Goal: Information Seeking & Learning: Find specific fact

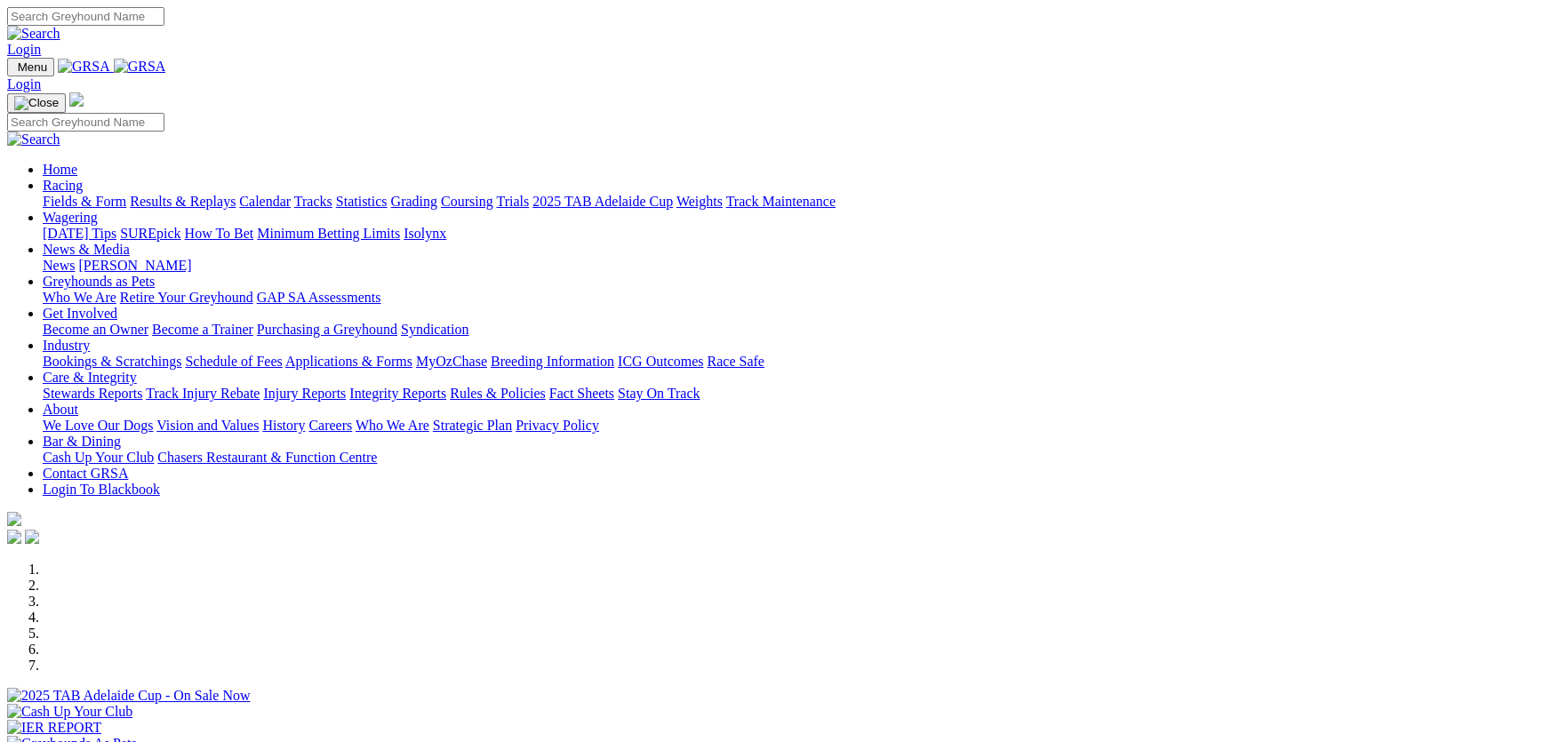
click at [446, 386] on link "Integrity Reports" at bounding box center [397, 393] width 96 height 15
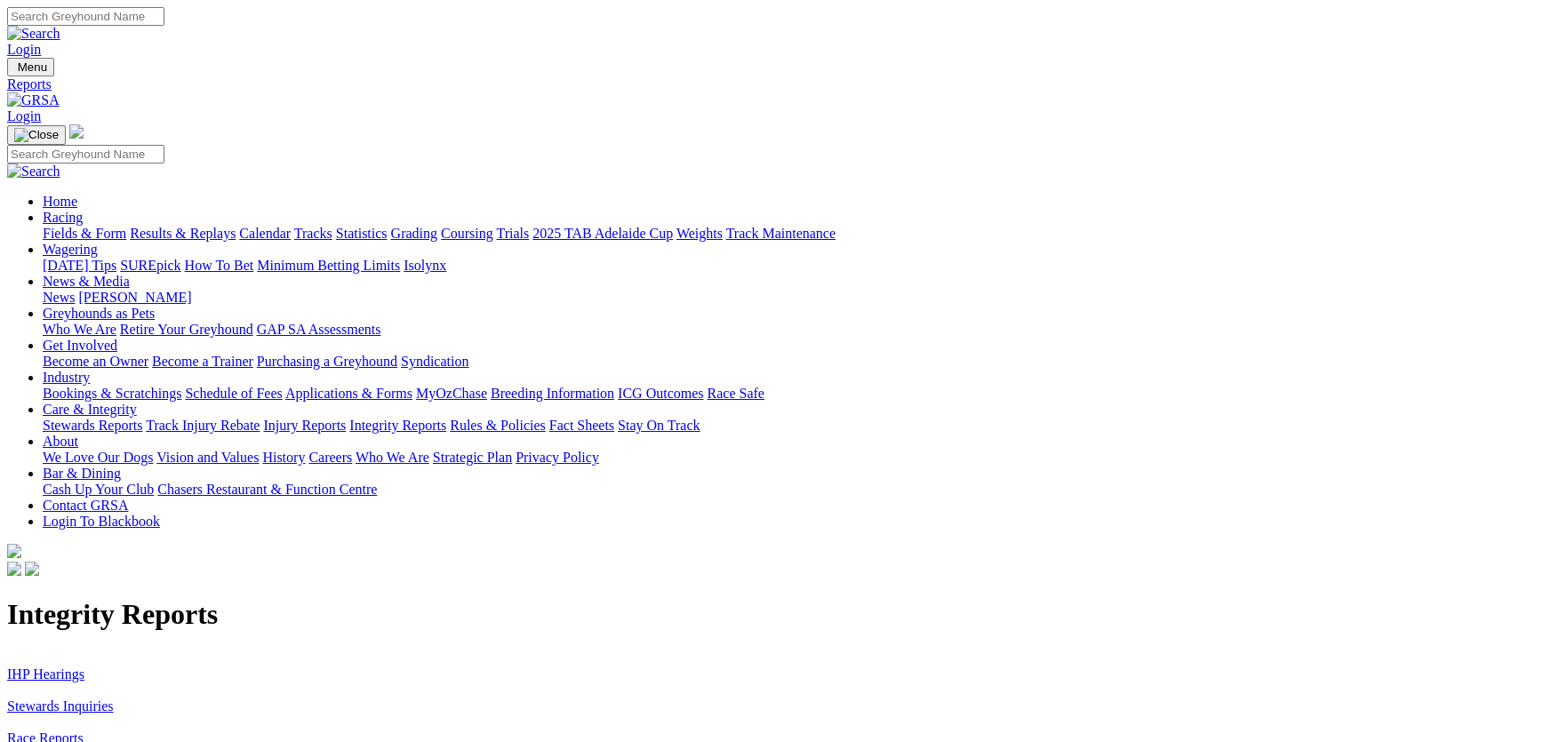
click at [84, 666] on link "IHP Hearings" at bounding box center [46, 674] width 78 height 15
click at [113, 699] on link "Stewards Inquiries" at bounding box center [61, 706] width 107 height 15
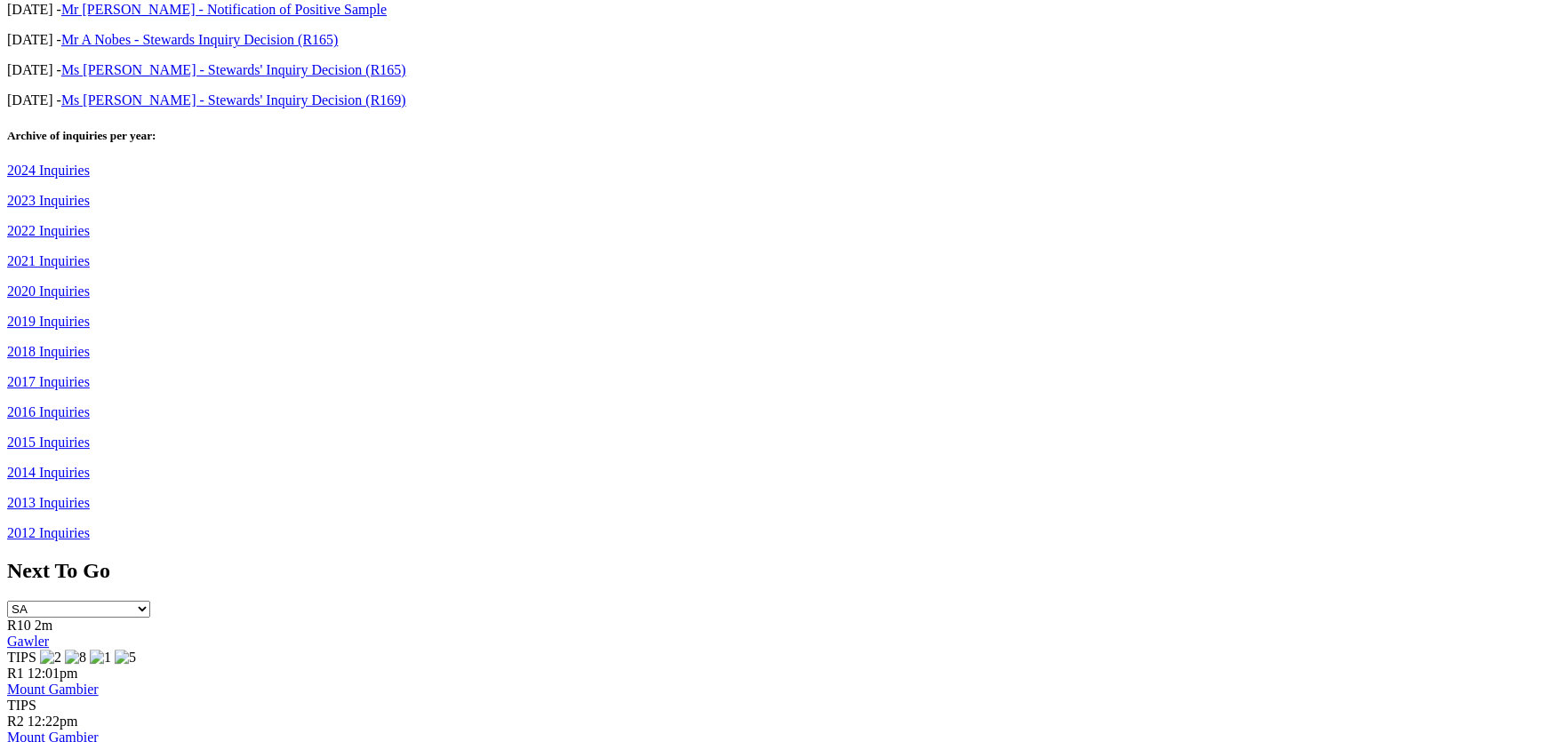
scroll to position [1377, 0]
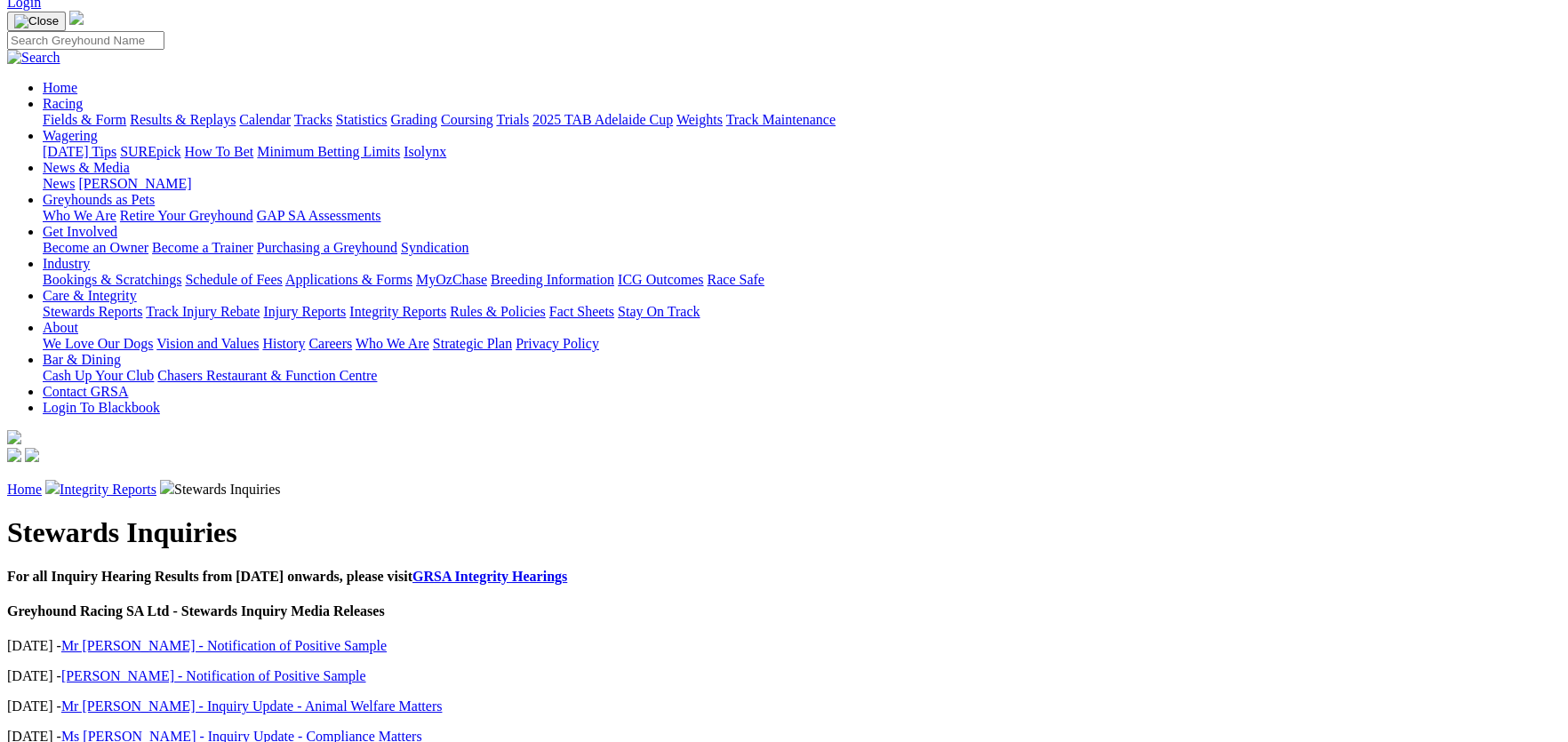
scroll to position [0, 0]
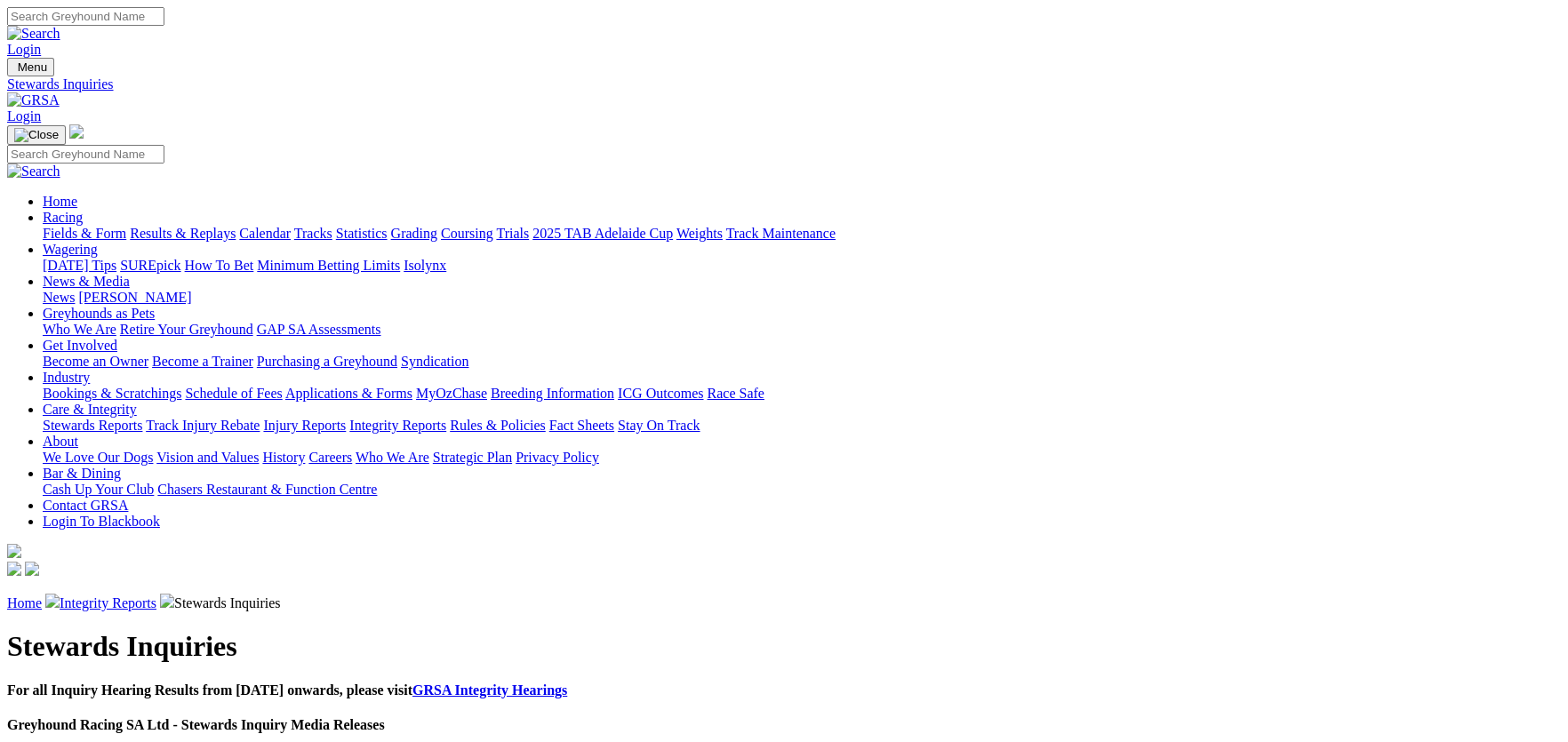
click at [126, 226] on link "Fields & Form" at bounding box center [84, 233] width 83 height 15
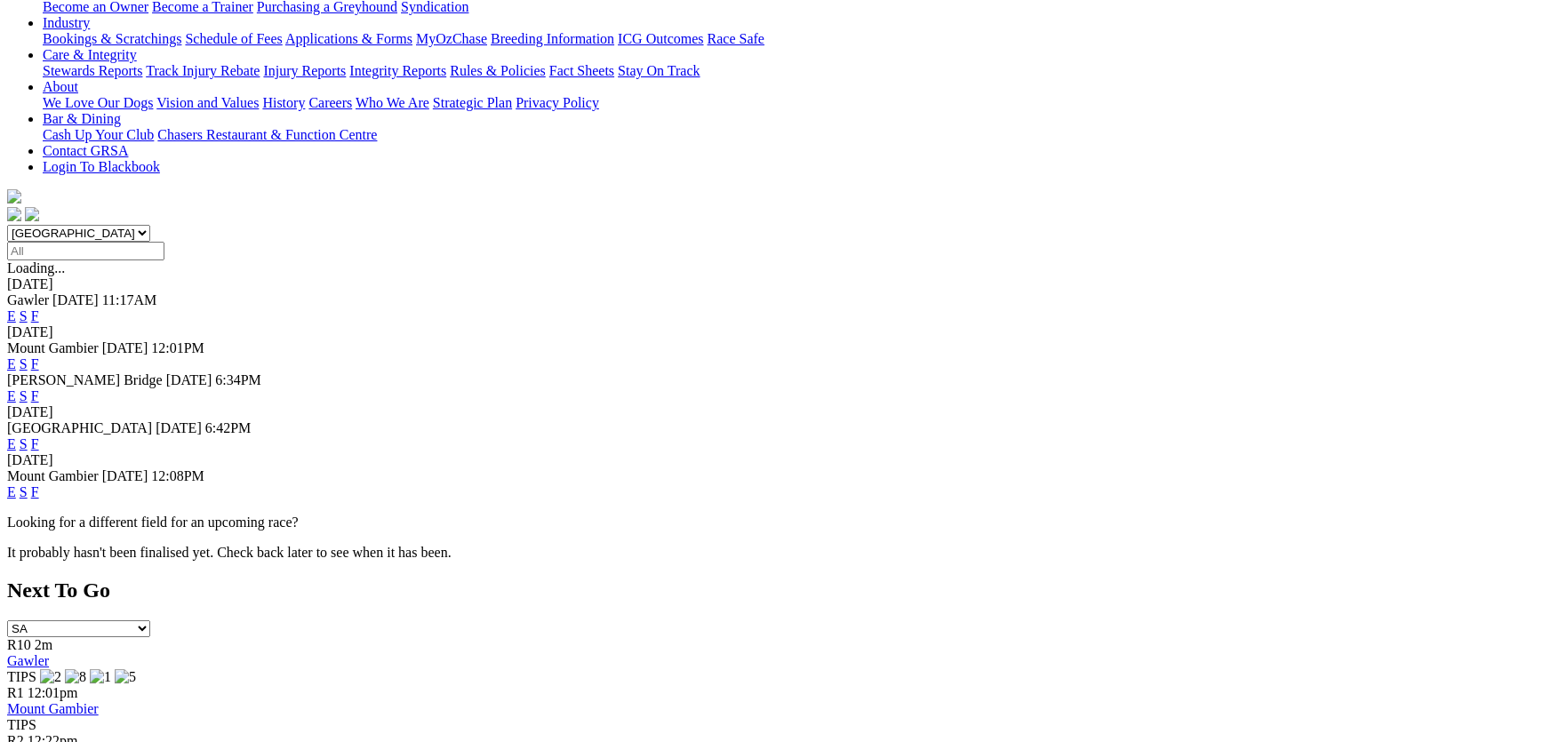
scroll to position [267, 0]
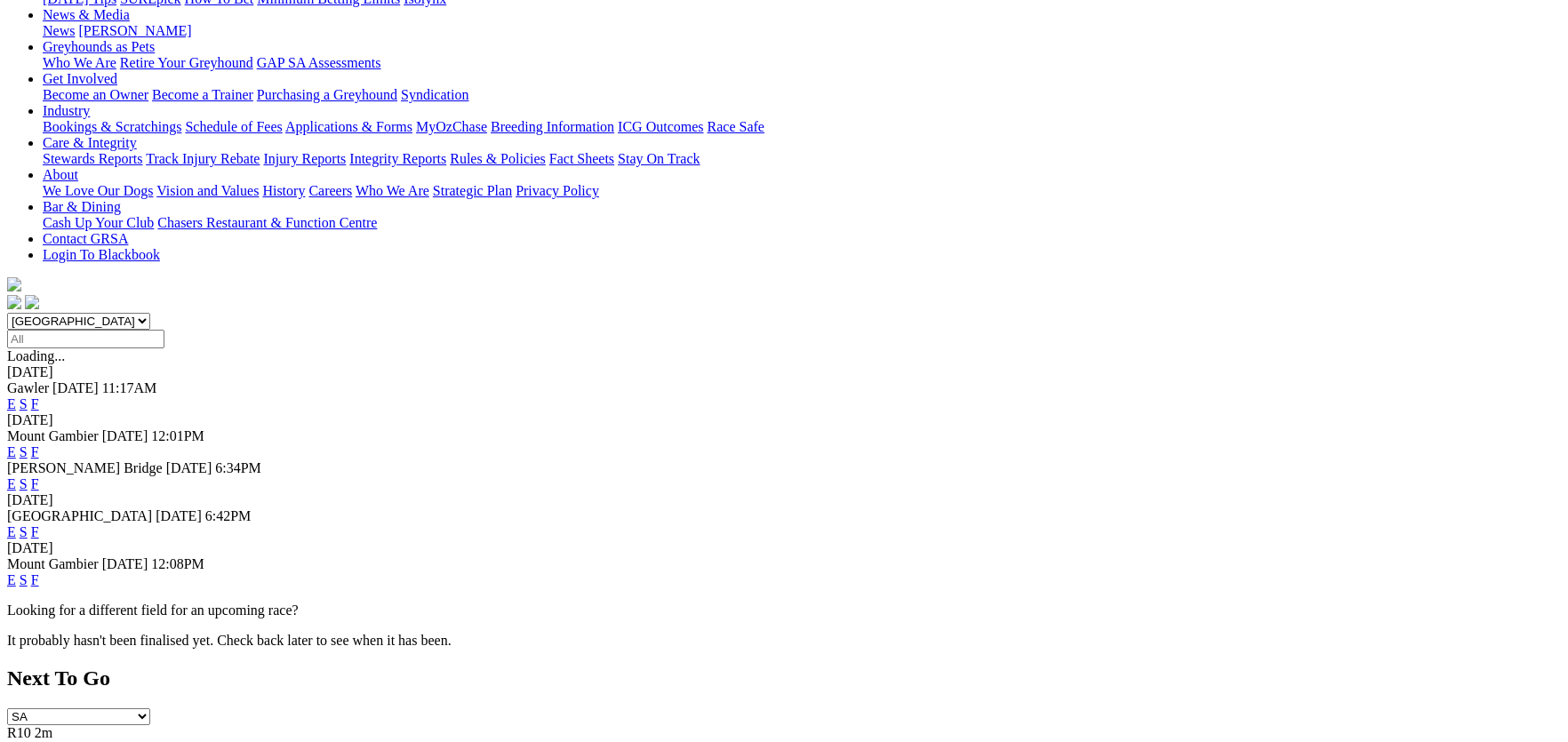
click at [39, 525] on link "F" at bounding box center [35, 532] width 8 height 15
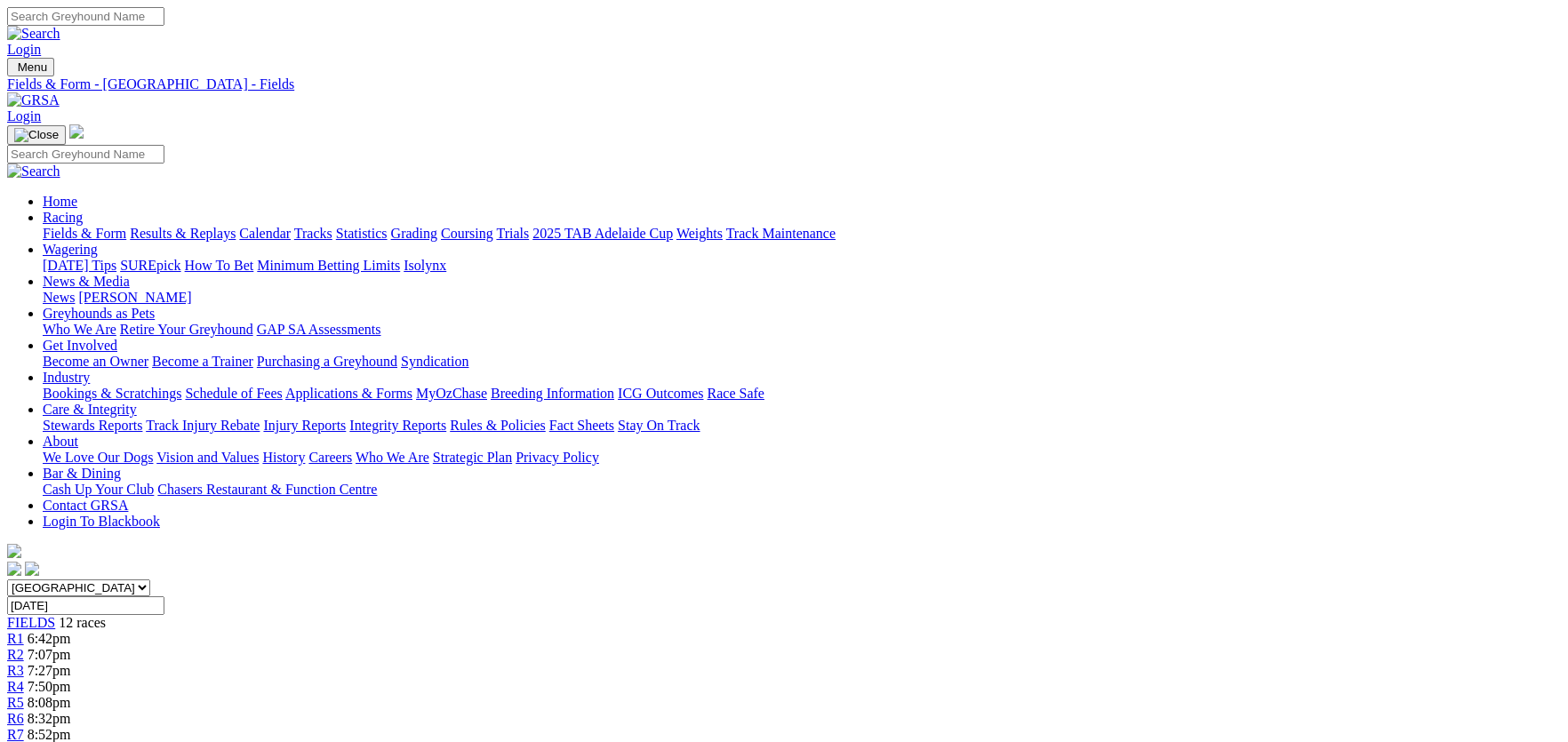
click at [126, 226] on link "Fields & Form" at bounding box center [84, 233] width 83 height 15
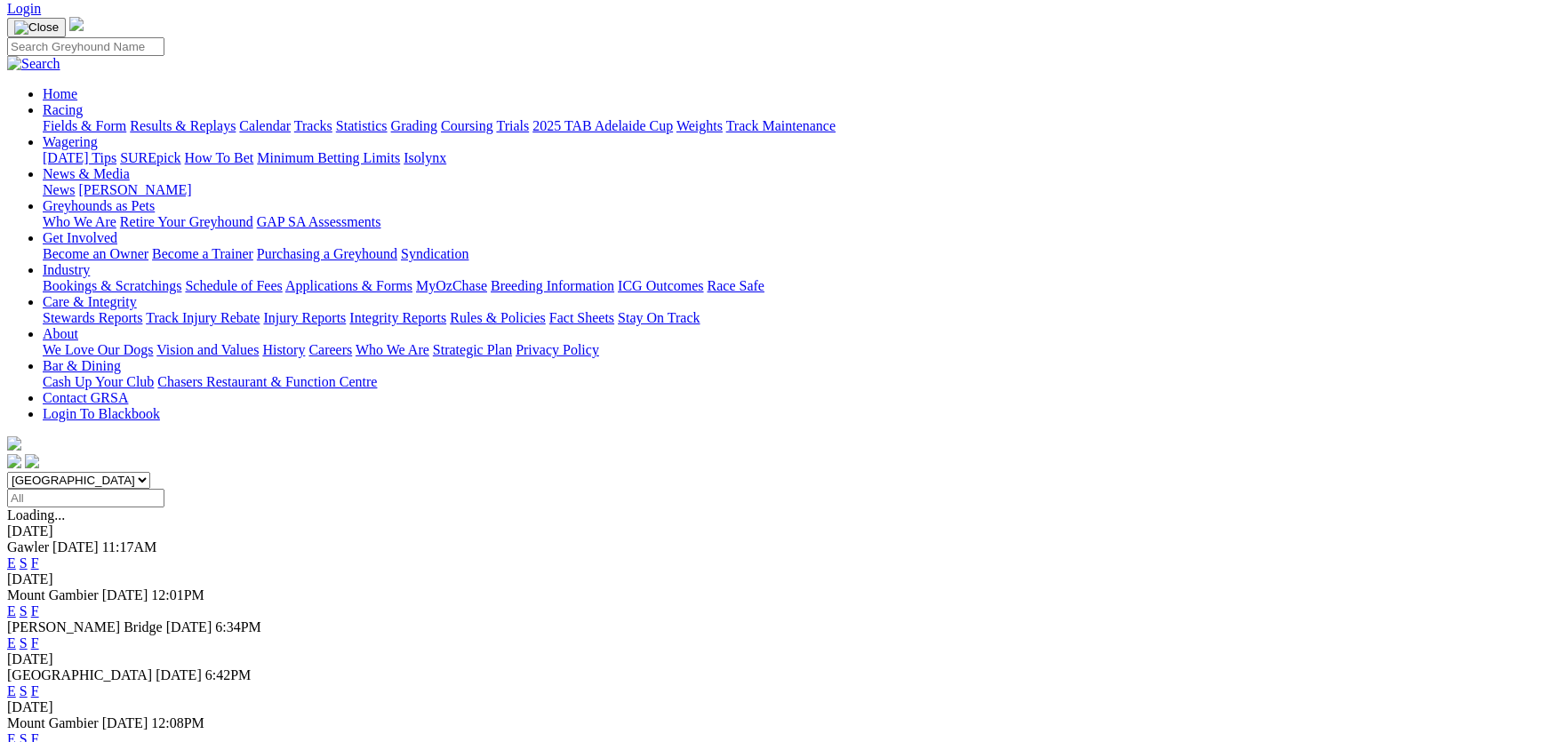
scroll to position [177, 0]
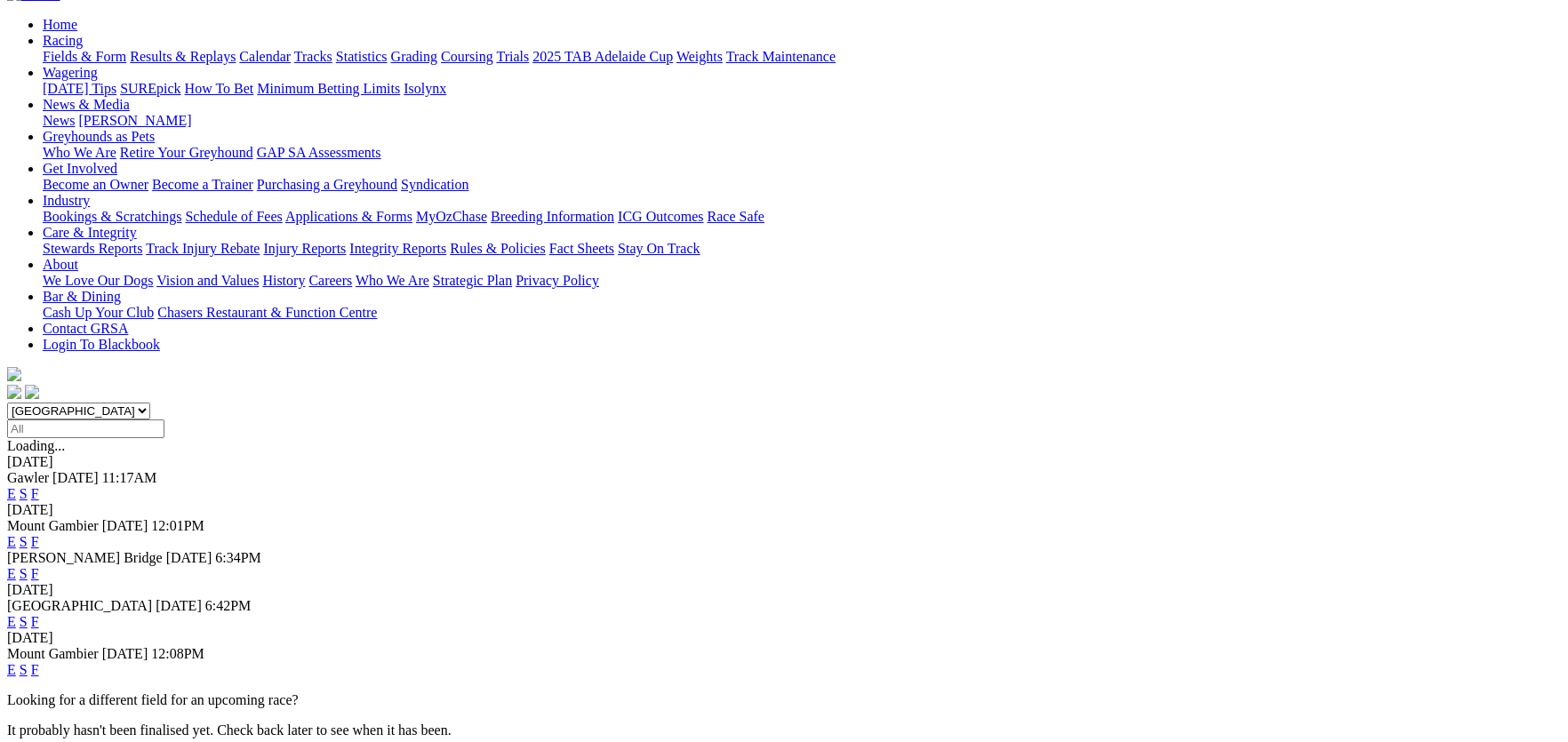
click at [39, 566] on link "F" at bounding box center [35, 574] width 8 height 15
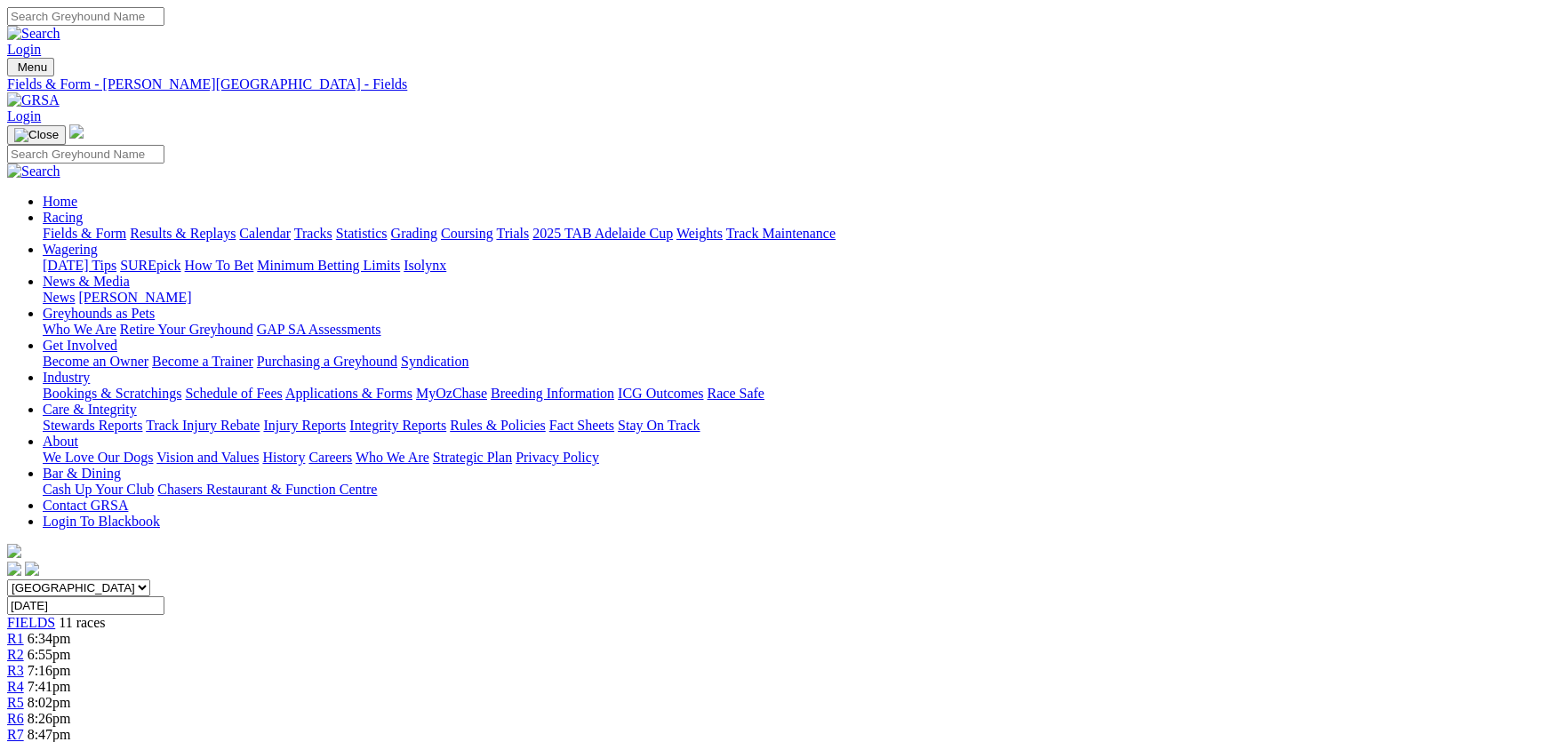
click at [388, 226] on link "Statistics" at bounding box center [361, 233] width 52 height 15
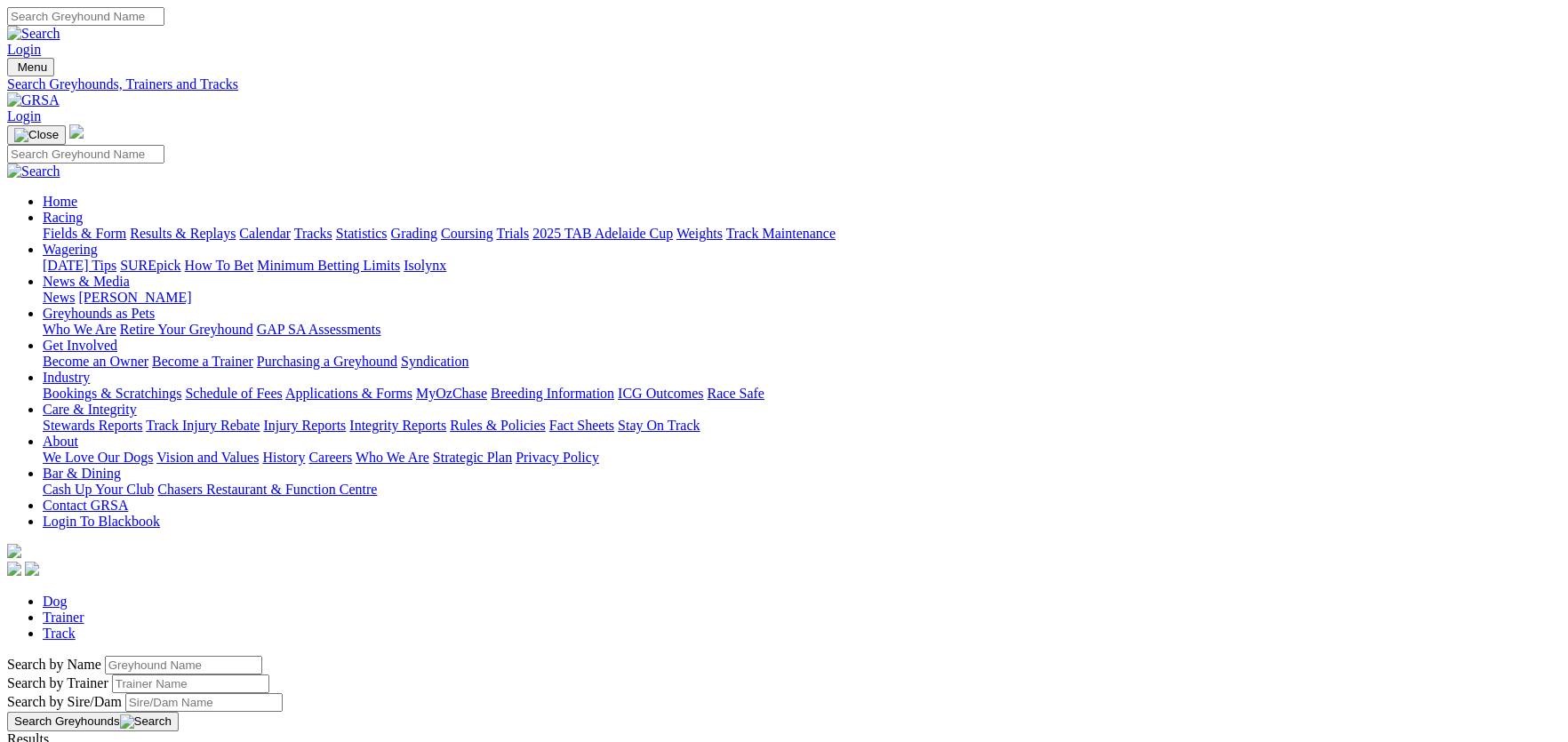
click at [262, 656] on input "Search by Greyhound name" at bounding box center [183, 665] width 157 height 19
type input "little cath"
click at [179, 712] on button "Search Greyhounds" at bounding box center [93, 721] width 171 height 20
click at [68, 741] on link "Little Cath" at bounding box center [38, 755] width 61 height 15
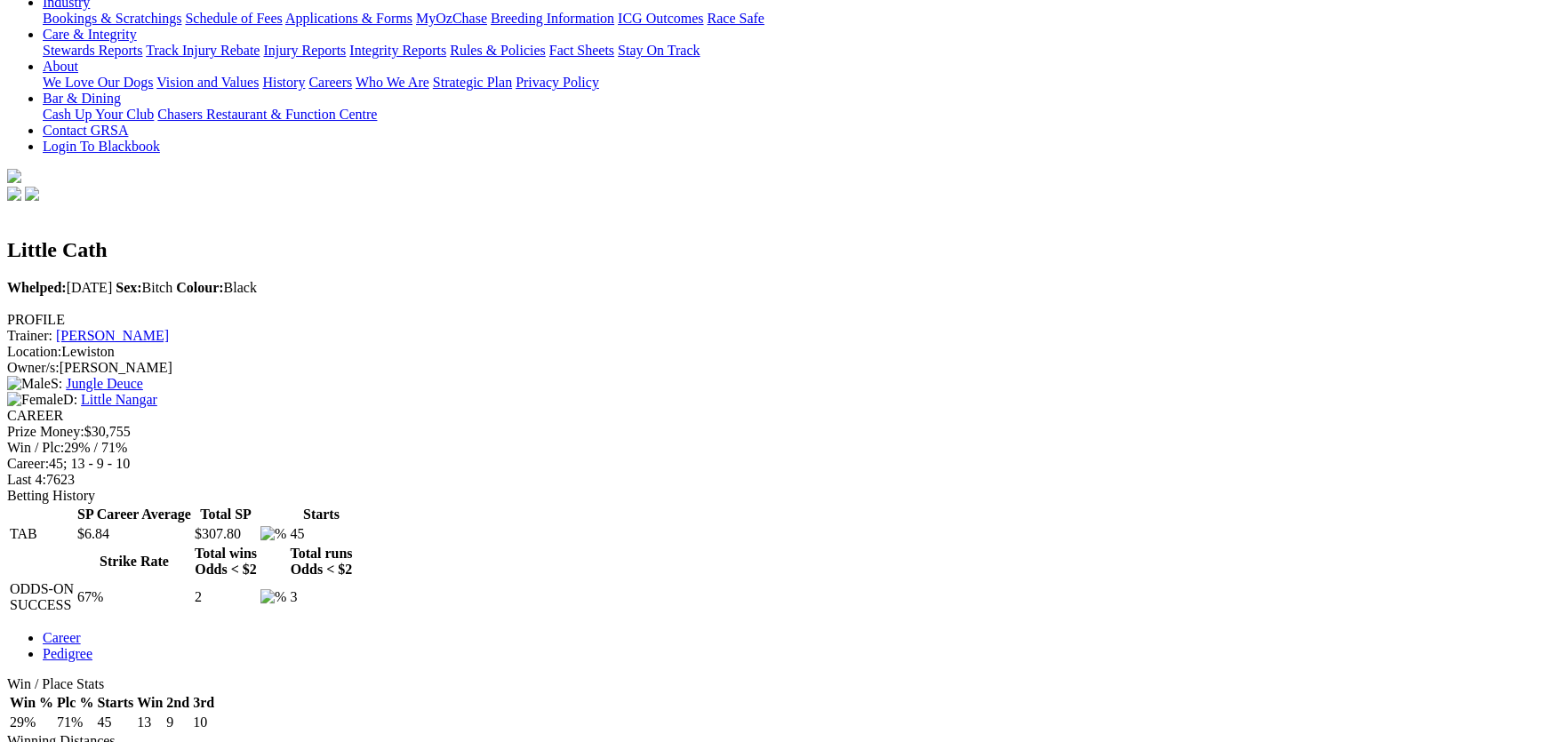
scroll to position [354, 0]
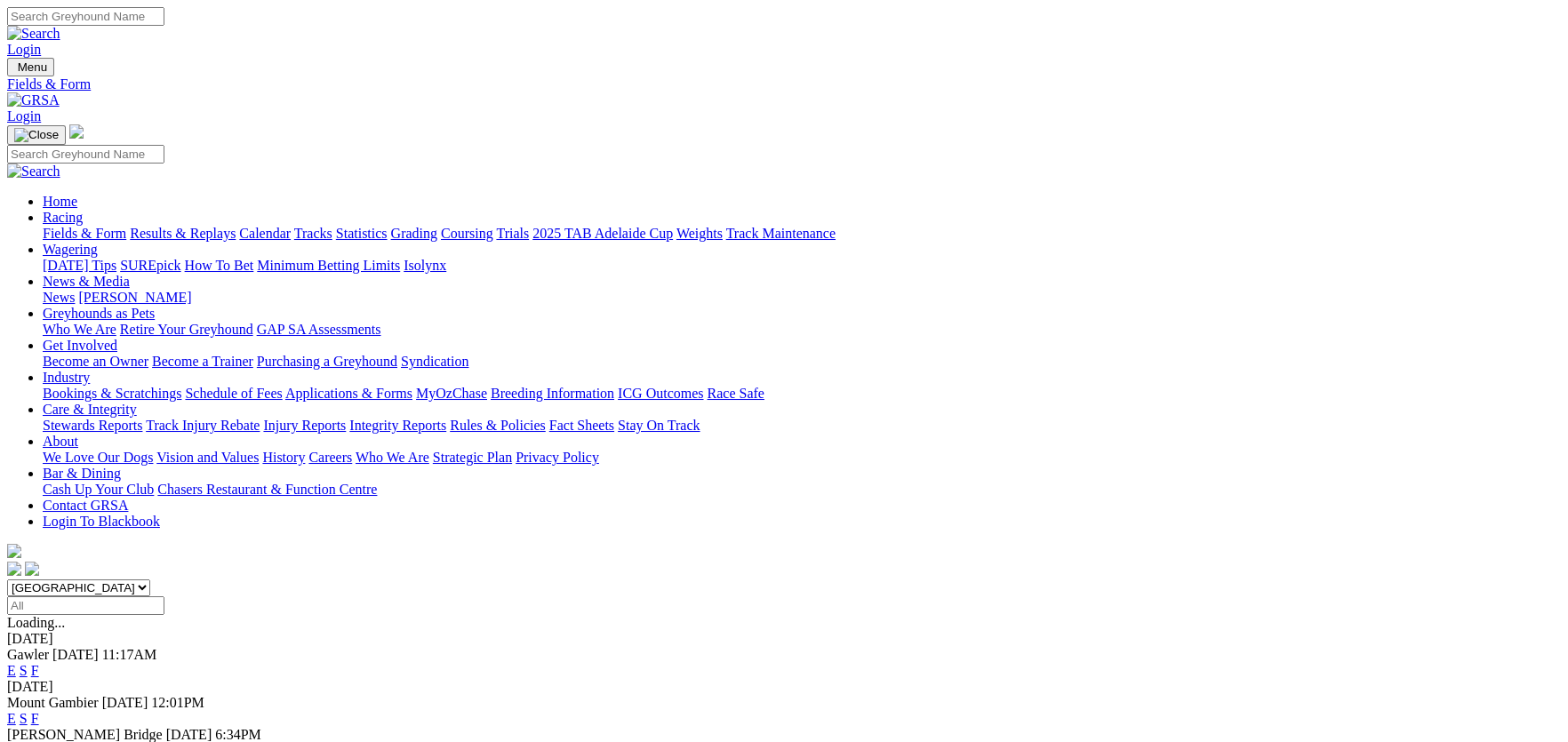
click at [39, 663] on link "F" at bounding box center [35, 670] width 8 height 15
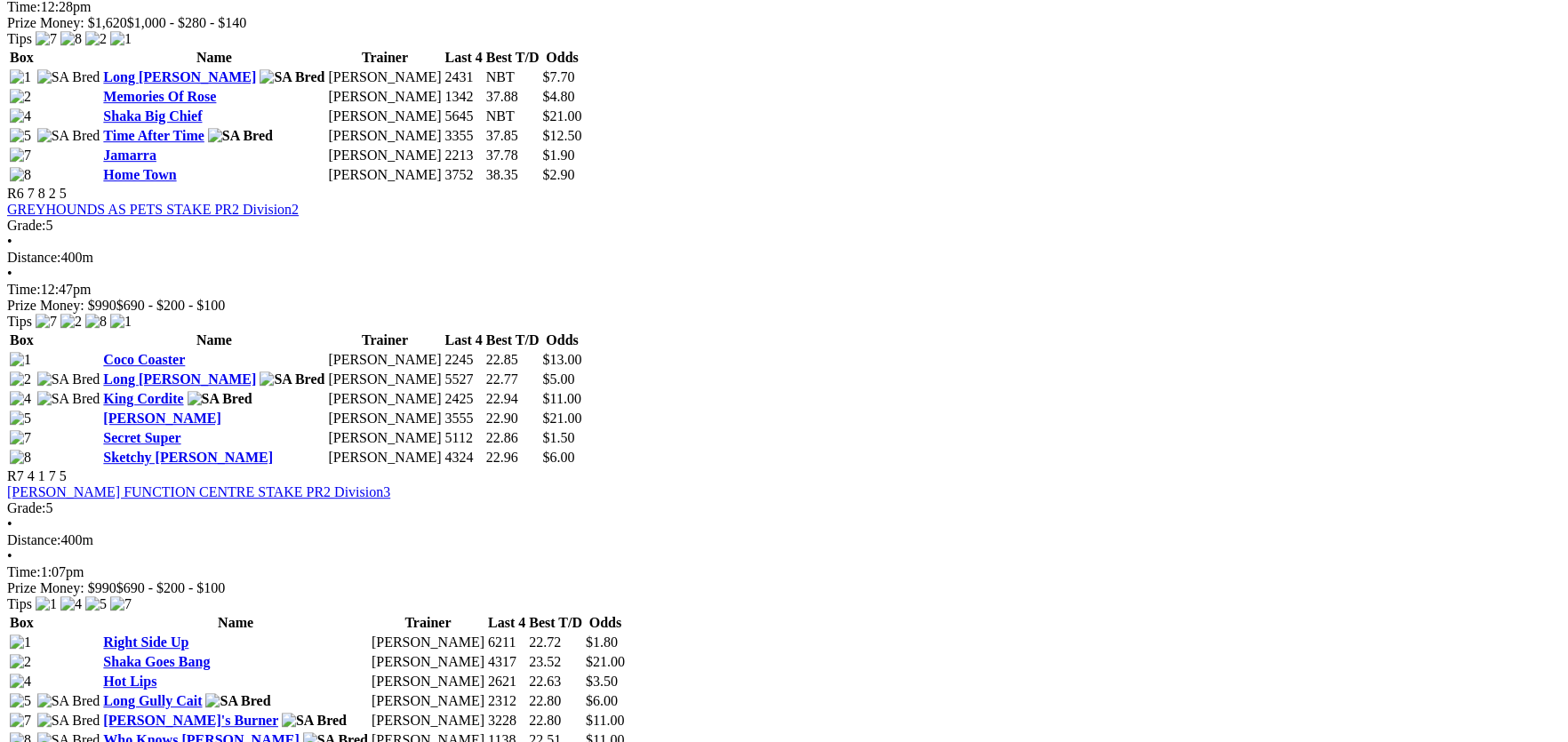
scroll to position [2132, 0]
